Goal: Navigation & Orientation: Find specific page/section

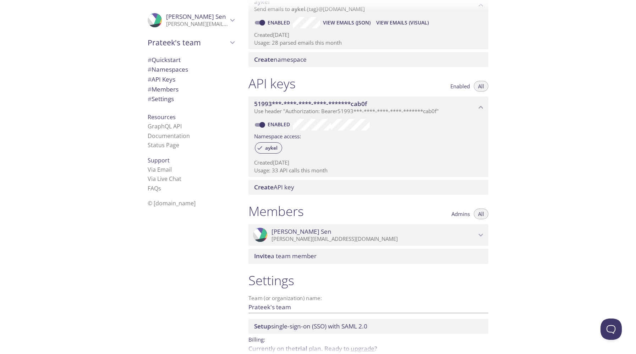
scroll to position [150, 0]
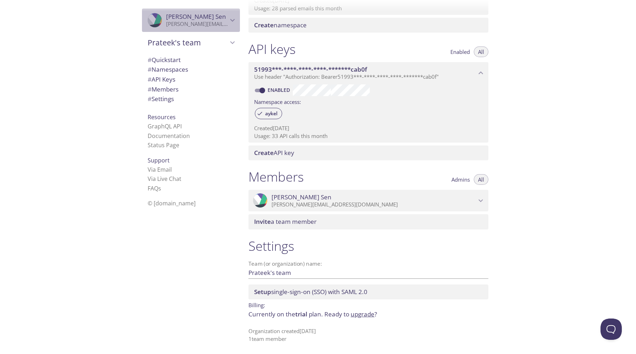
click at [233, 18] on icon "Prateek Sen" at bounding box center [232, 20] width 9 height 9
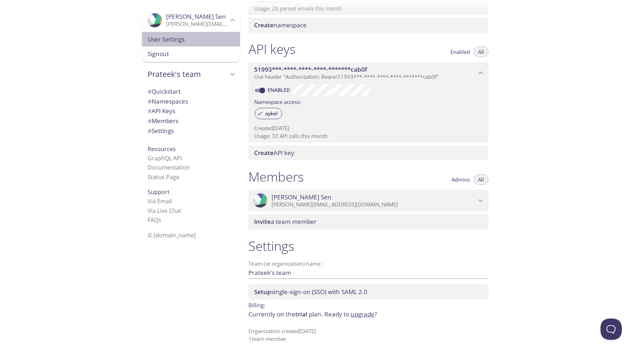
click at [197, 37] on span "User Settings" at bounding box center [191, 39] width 87 height 9
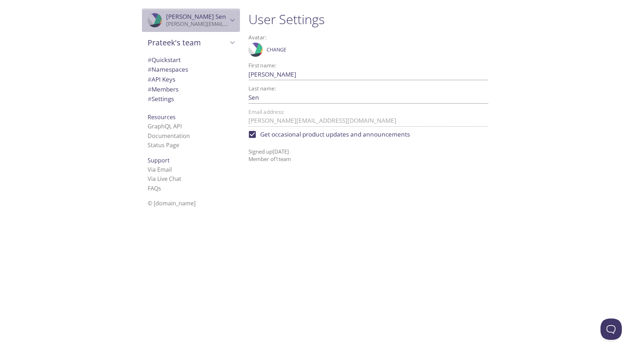
click at [204, 17] on span "Prateek Sen" at bounding box center [197, 17] width 62 height 8
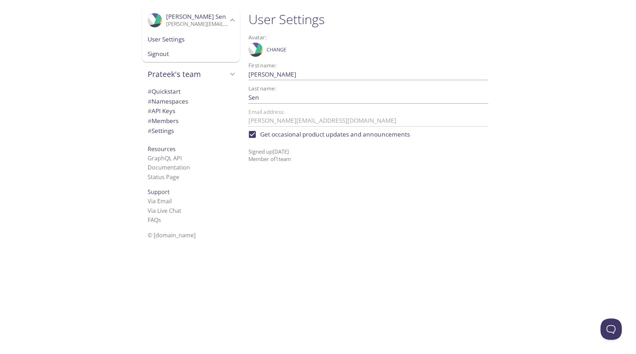
click at [186, 20] on span "Prateek Sen" at bounding box center [196, 16] width 60 height 8
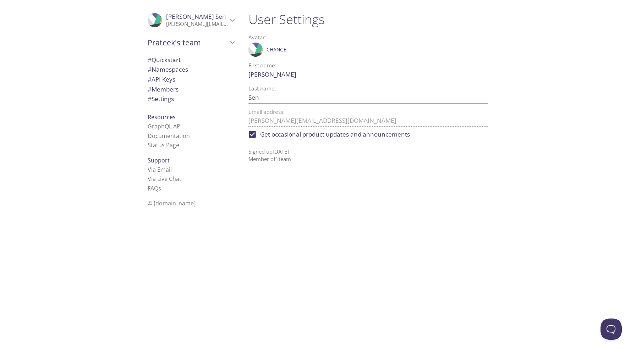
click at [169, 58] on span "# Quickstart" at bounding box center [164, 60] width 33 height 8
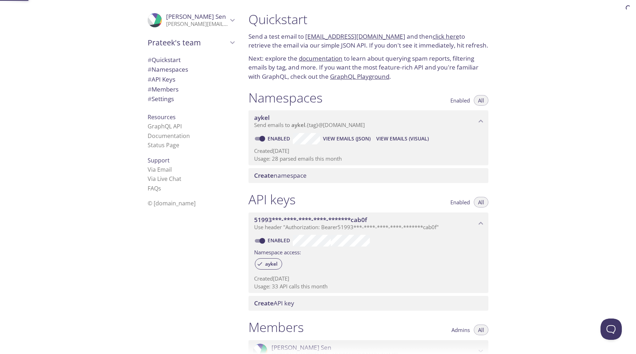
scroll to position [11, 0]
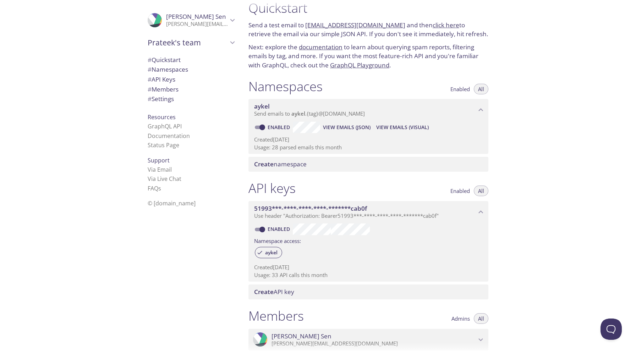
click at [177, 99] on span "# Settings" at bounding box center [191, 98] width 87 height 9
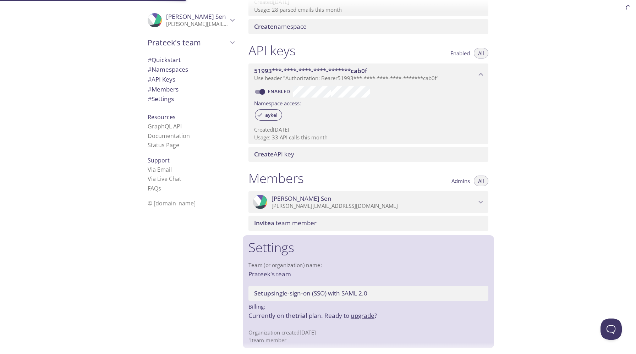
scroll to position [150, 0]
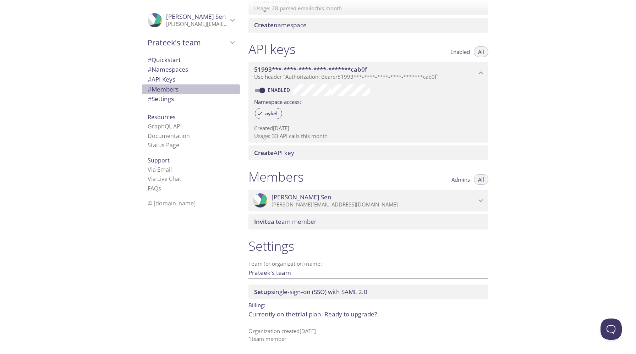
click at [184, 90] on span "# Members" at bounding box center [191, 89] width 87 height 9
click at [181, 98] on span "# Settings" at bounding box center [191, 98] width 87 height 9
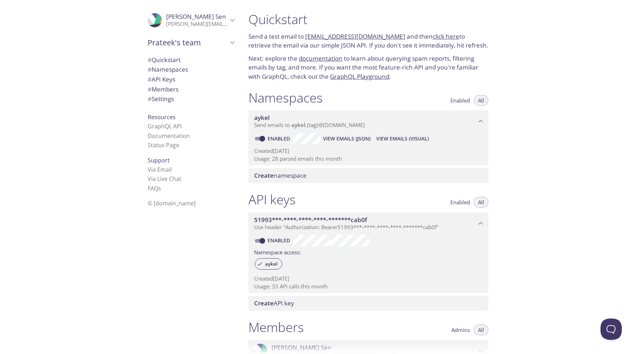
click at [433, 34] on link "click here" at bounding box center [446, 36] width 27 height 8
click at [526, 55] on div "Quickstart Send a test email to [EMAIL_ADDRESS][DOMAIN_NAME] and then click her…" at bounding box center [439, 177] width 393 height 354
click at [441, 34] on link "click here" at bounding box center [446, 36] width 27 height 8
